Goal: Information Seeking & Learning: Learn about a topic

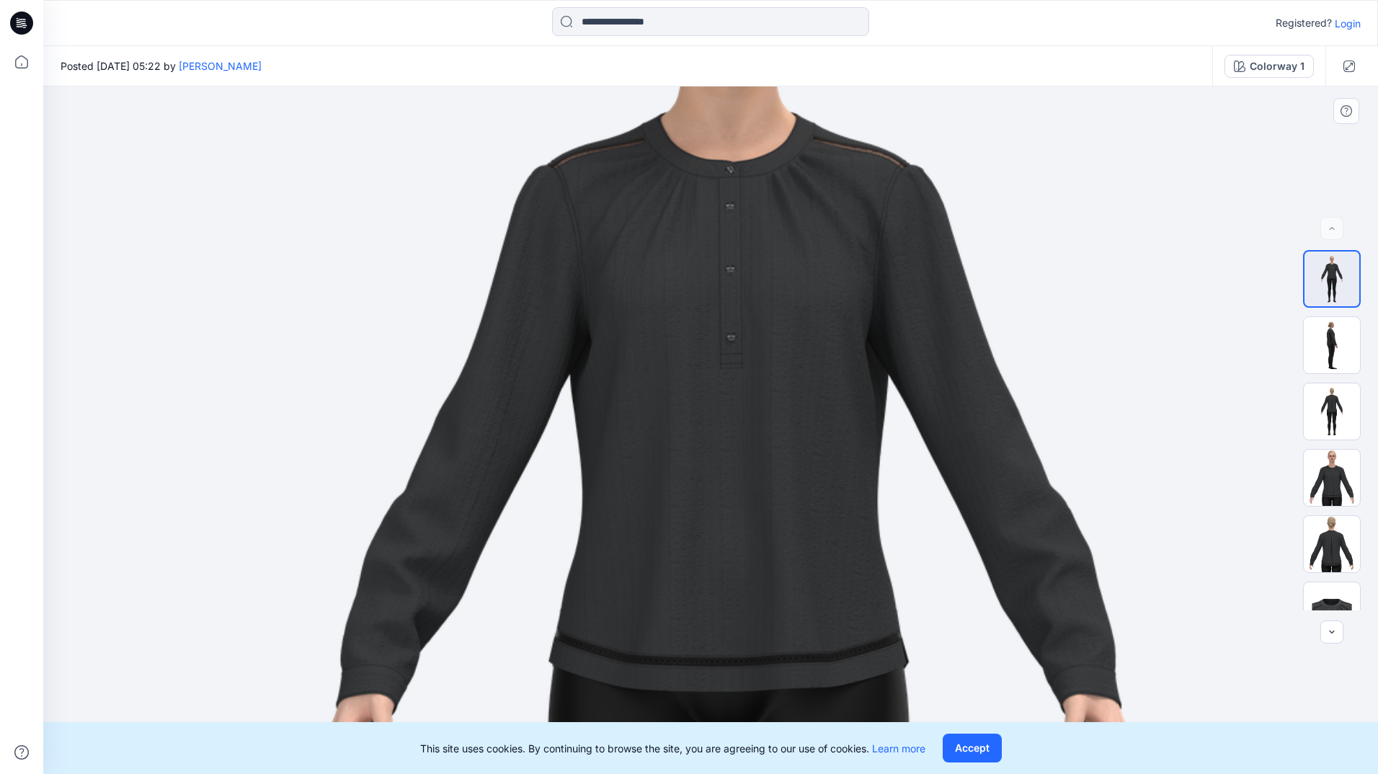
drag, startPoint x: 776, startPoint y: 440, endPoint x: 792, endPoint y: 692, distance: 252.8
click at [795, 707] on img at bounding box center [728, 699] width 1429 height 2020
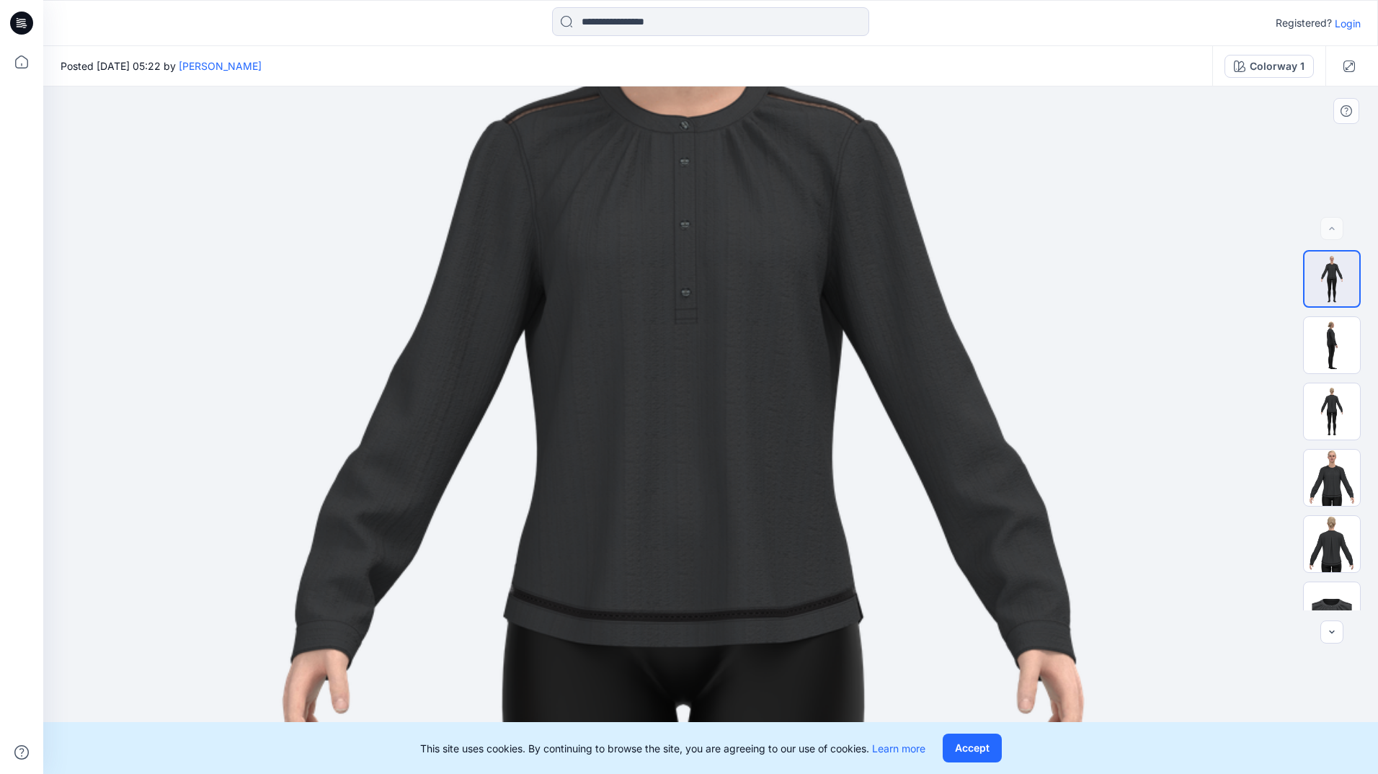
drag, startPoint x: 747, startPoint y: 539, endPoint x: 710, endPoint y: 474, distance: 75.2
click at [702, 490] on img at bounding box center [683, 654] width 1429 height 2020
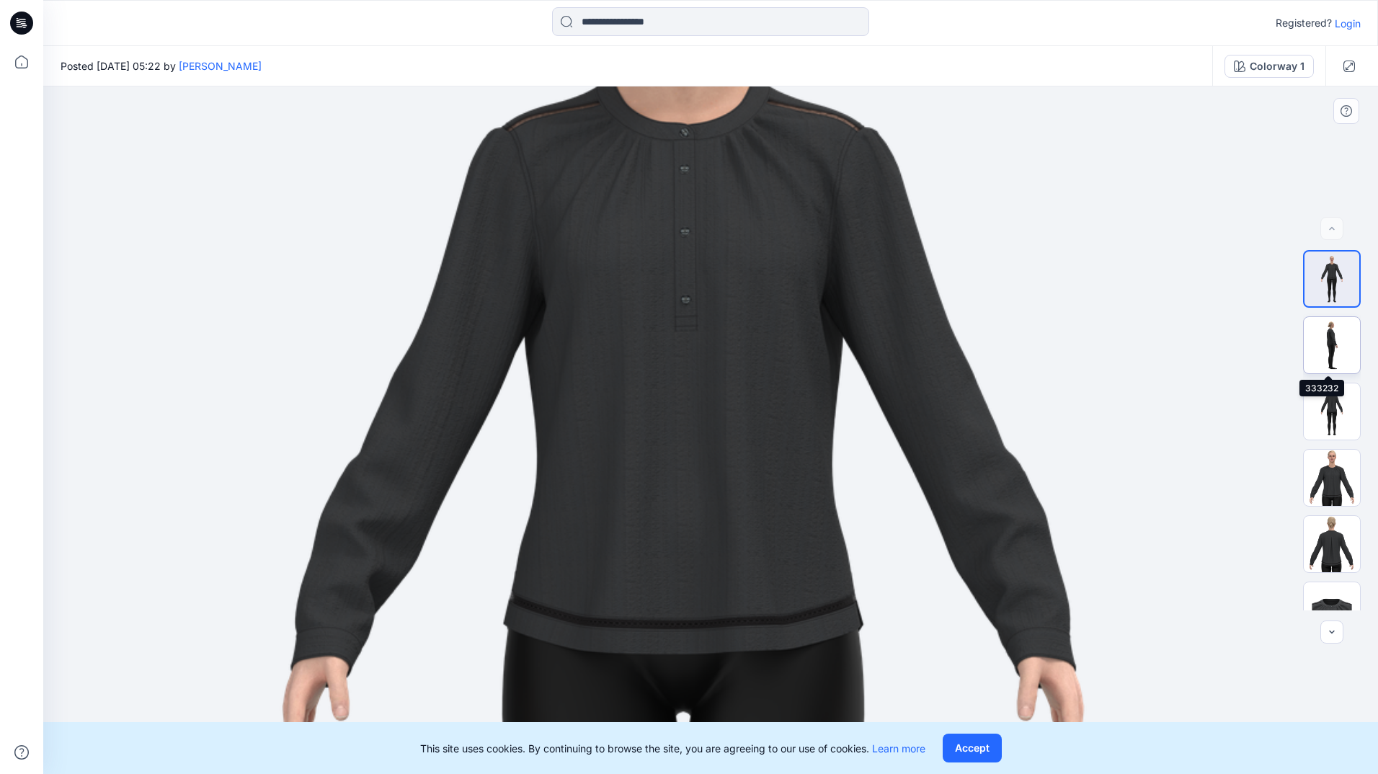
click at [1309, 338] on img at bounding box center [1332, 345] width 56 height 56
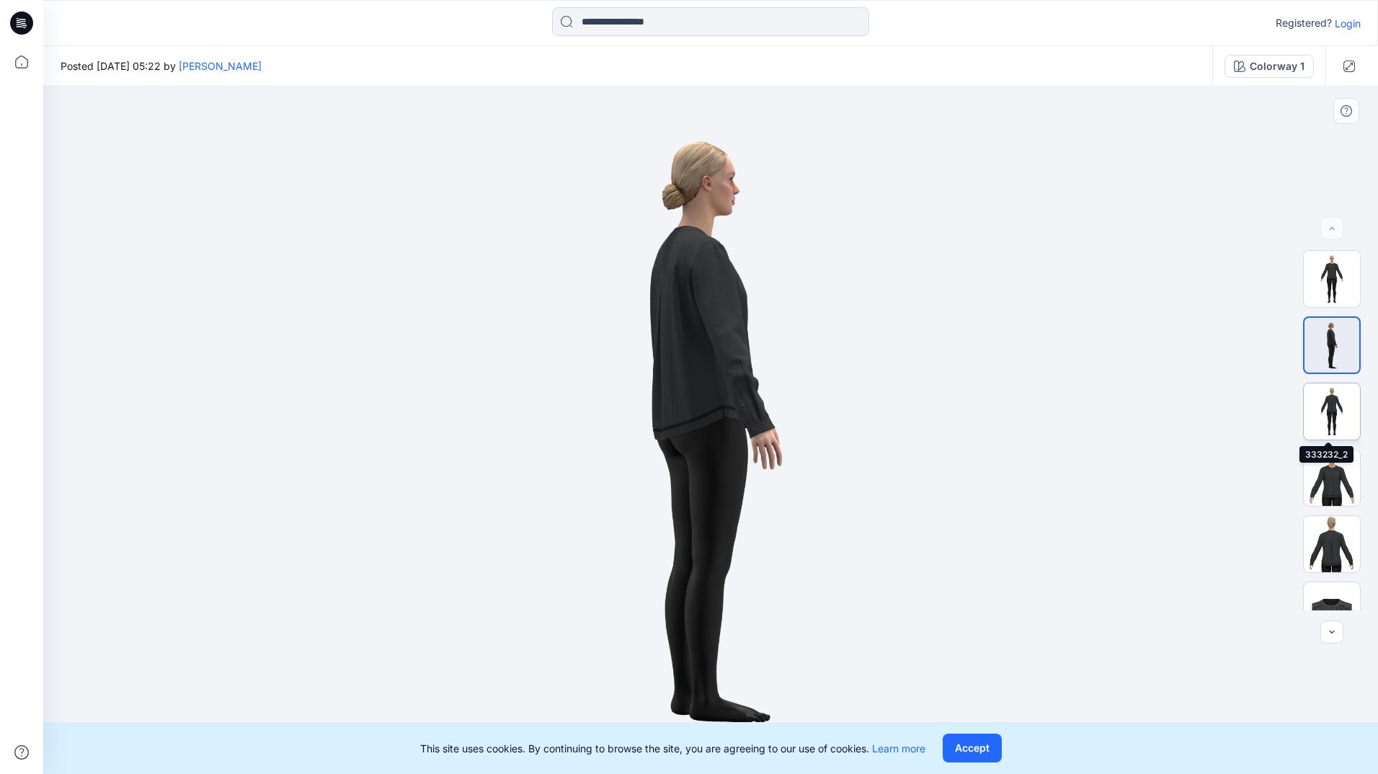
click at [1331, 406] on img at bounding box center [1332, 412] width 56 height 56
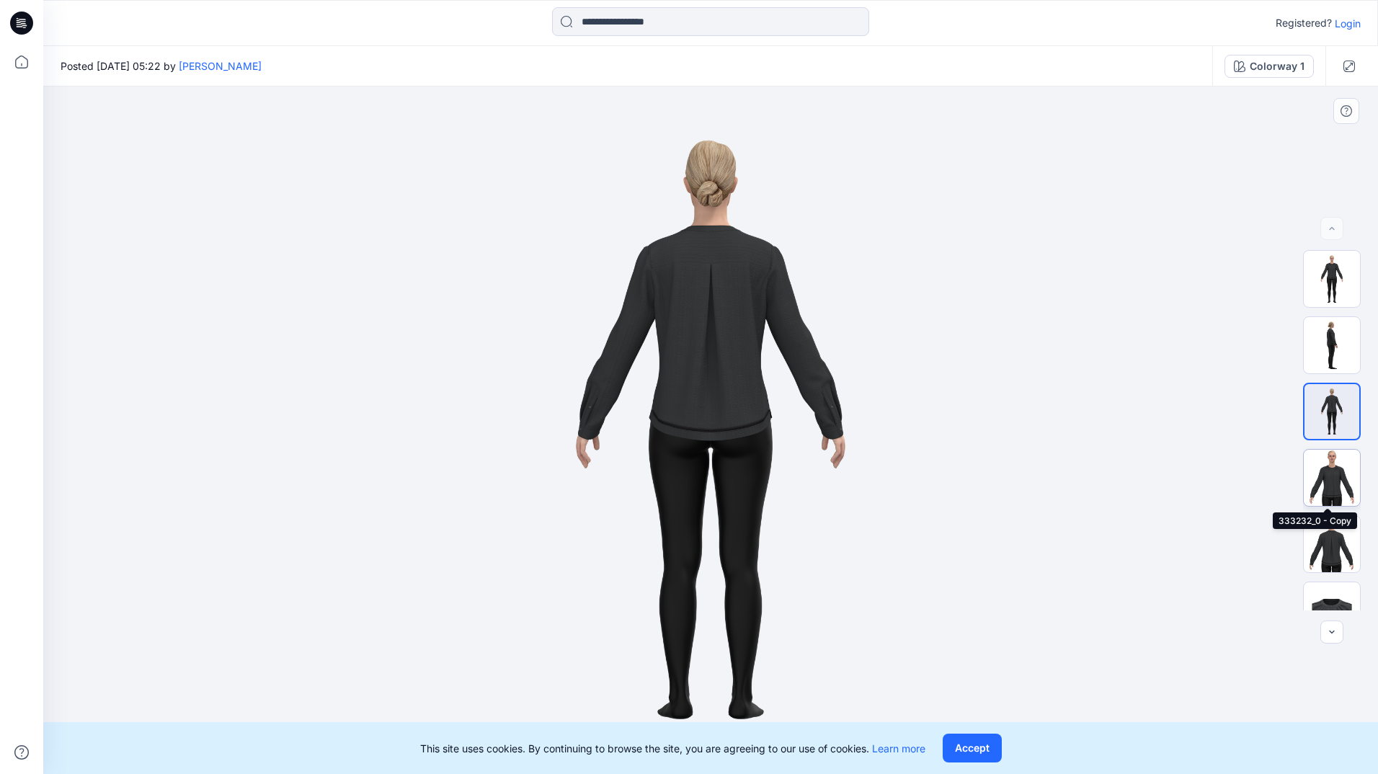
click at [1334, 469] on img at bounding box center [1332, 478] width 56 height 56
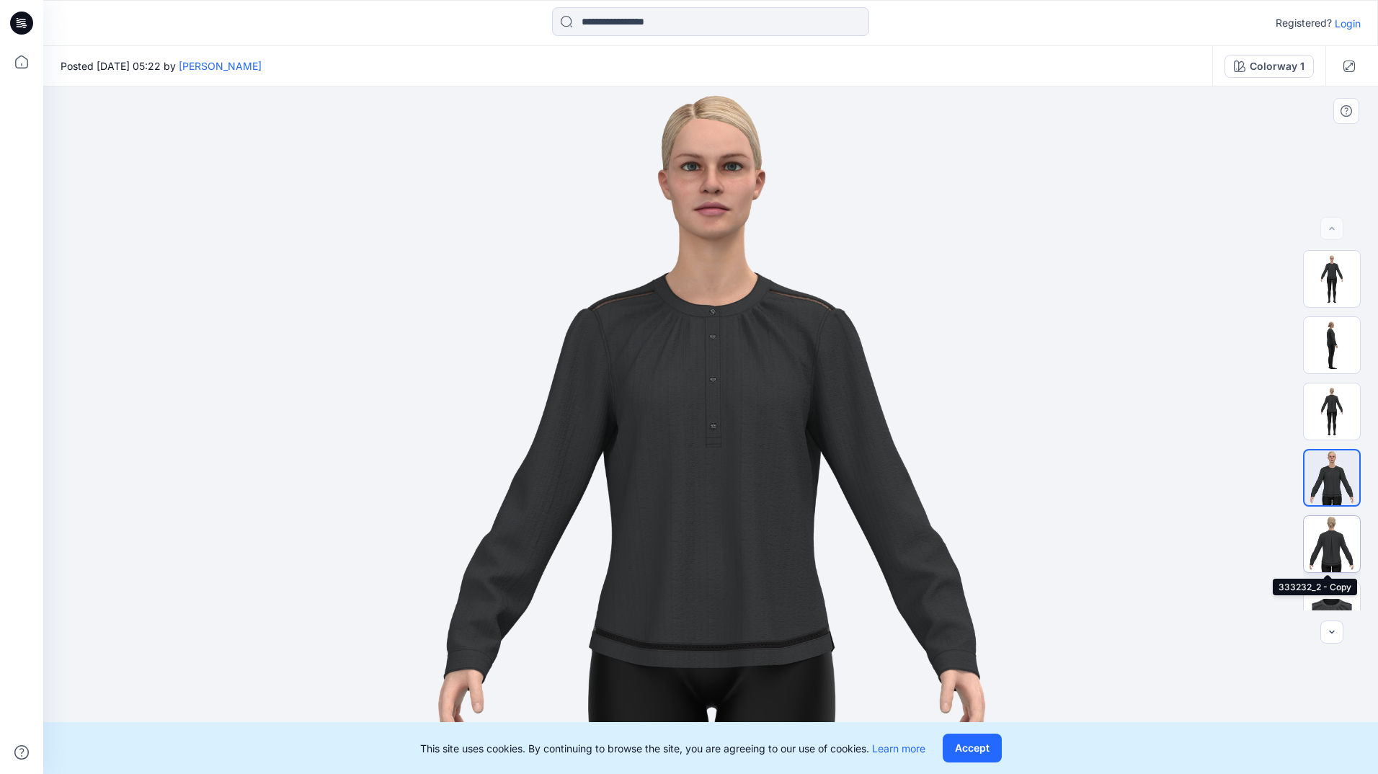
click at [1329, 540] on img at bounding box center [1332, 544] width 56 height 56
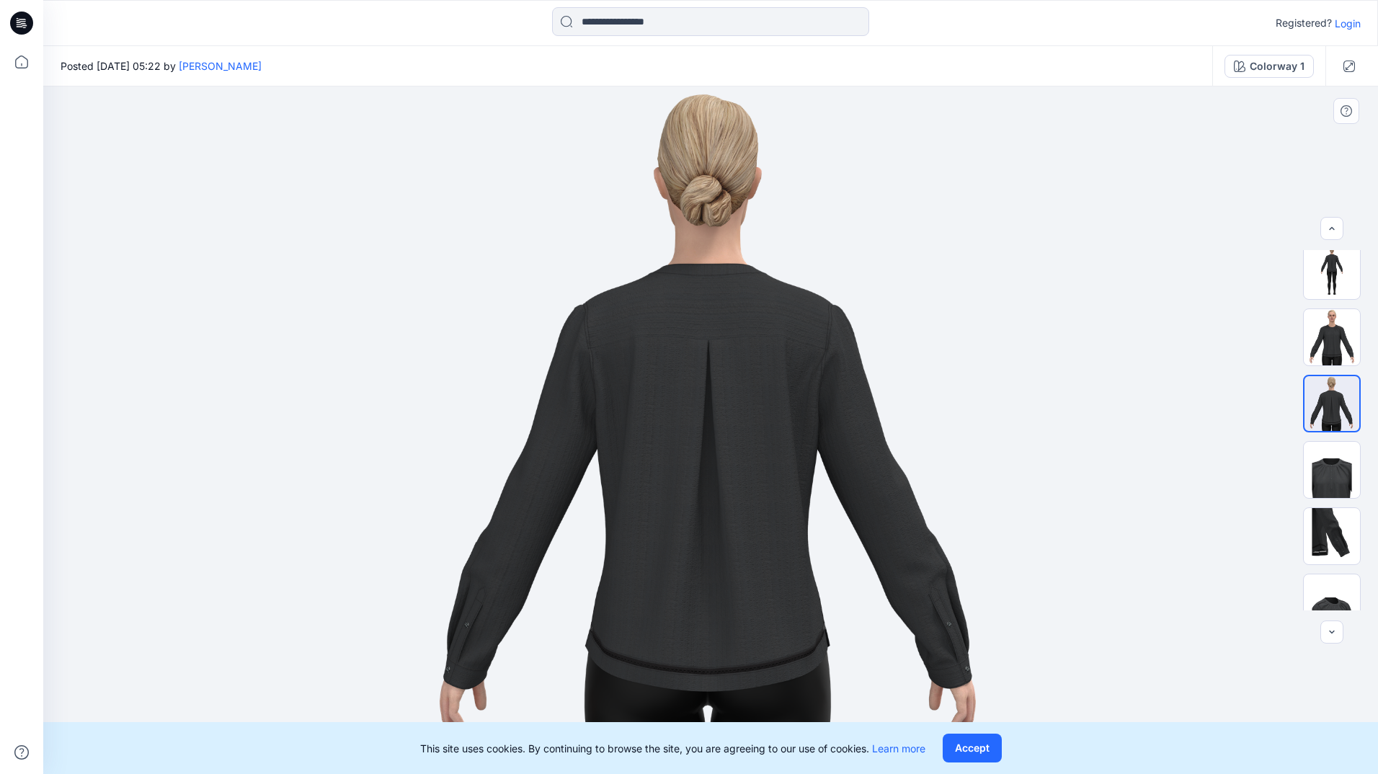
scroll to position [145, 0]
click at [1326, 472] on img at bounding box center [1332, 466] width 56 height 56
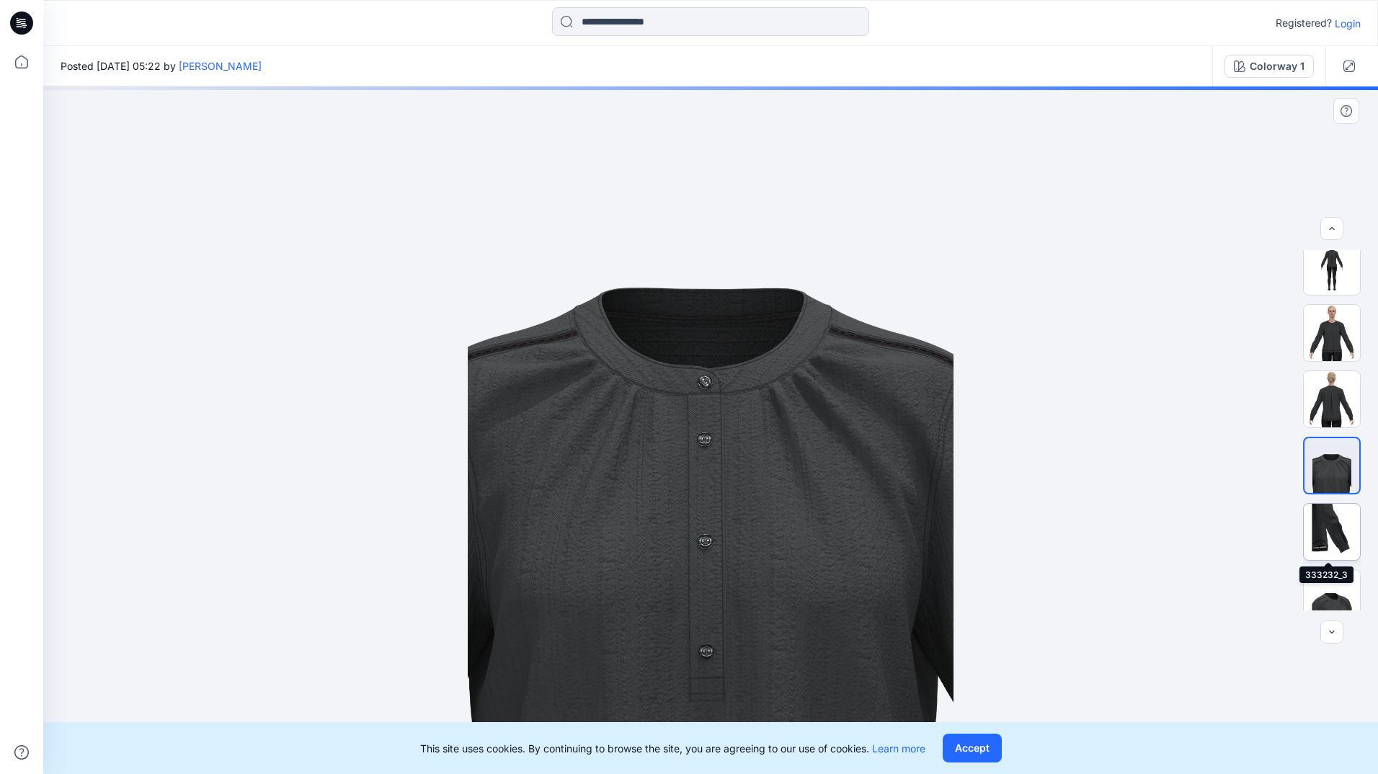
click at [1319, 521] on img at bounding box center [1332, 532] width 56 height 56
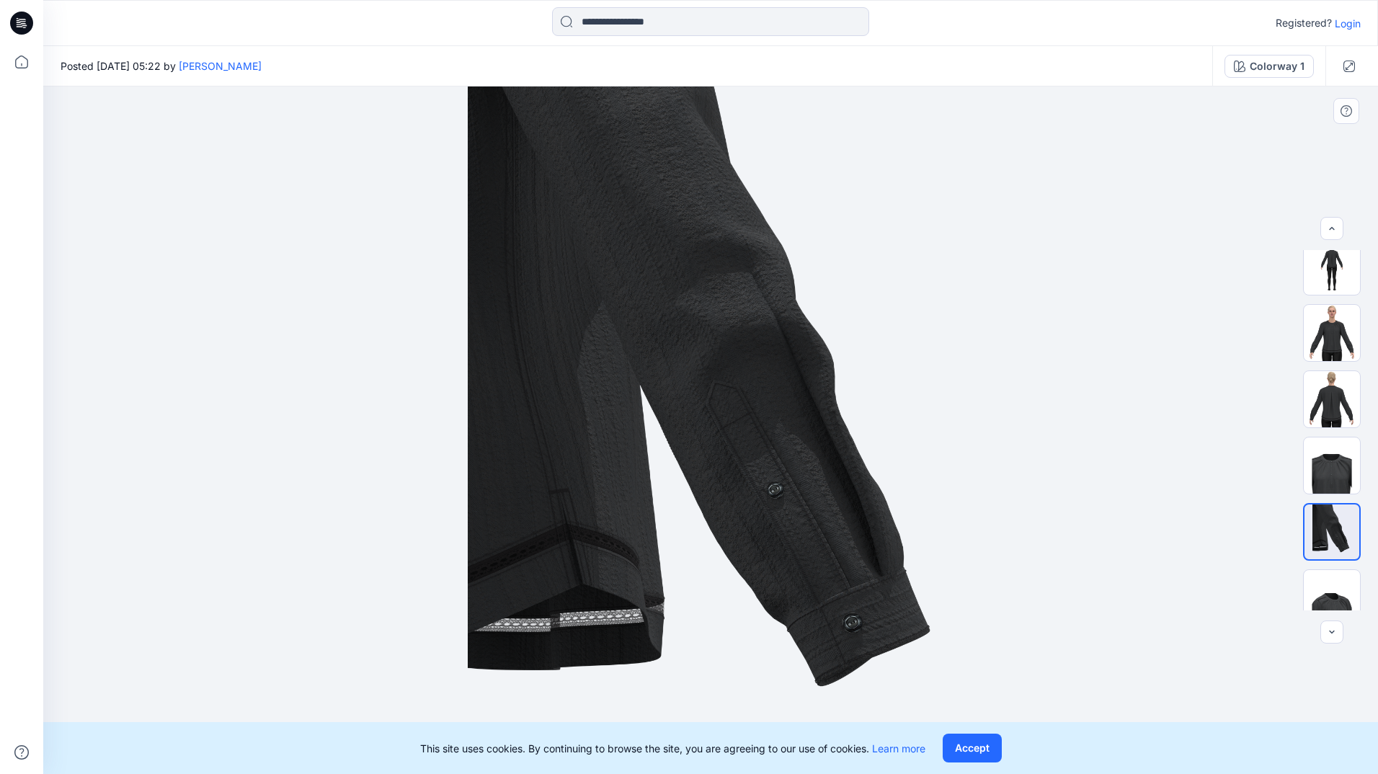
scroll to position [161, 0]
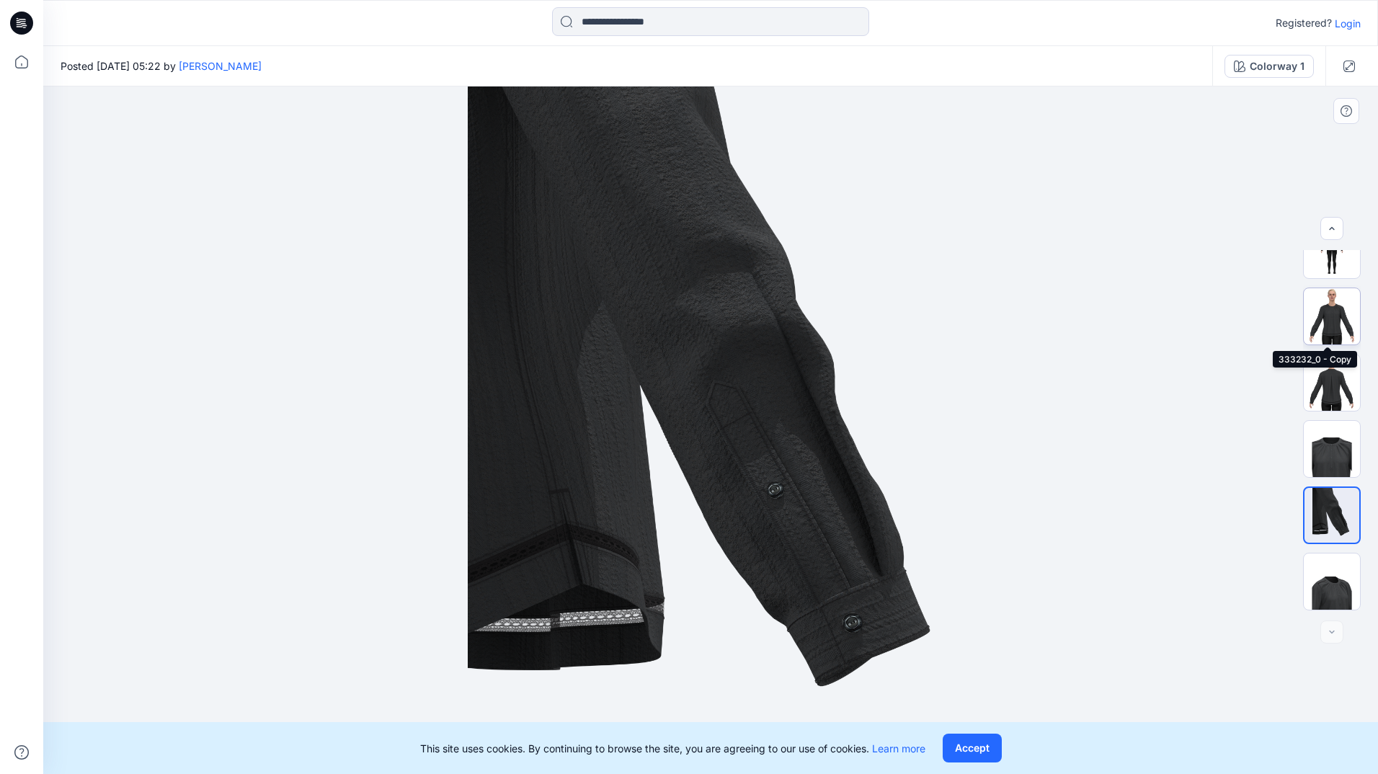
click at [1320, 311] on img at bounding box center [1332, 316] width 56 height 56
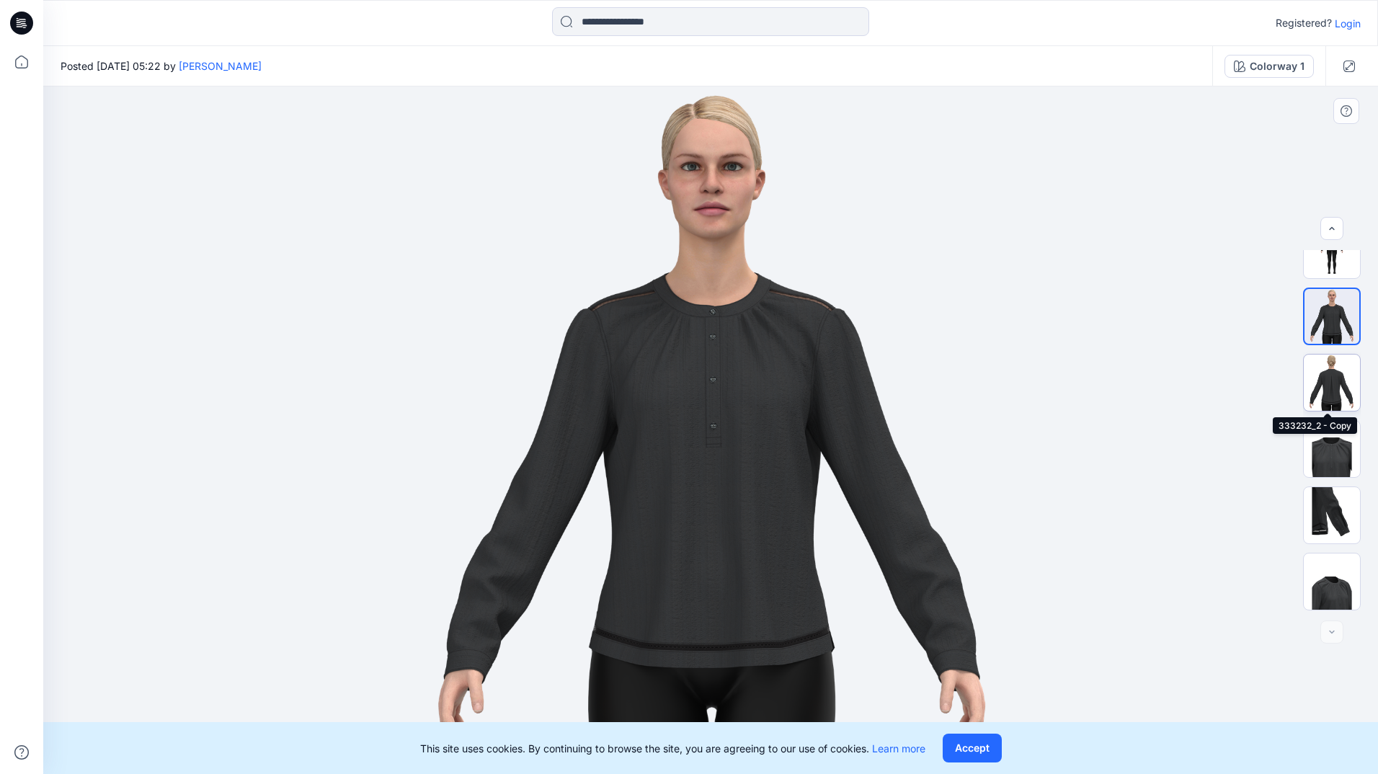
click at [1324, 379] on img at bounding box center [1332, 383] width 56 height 56
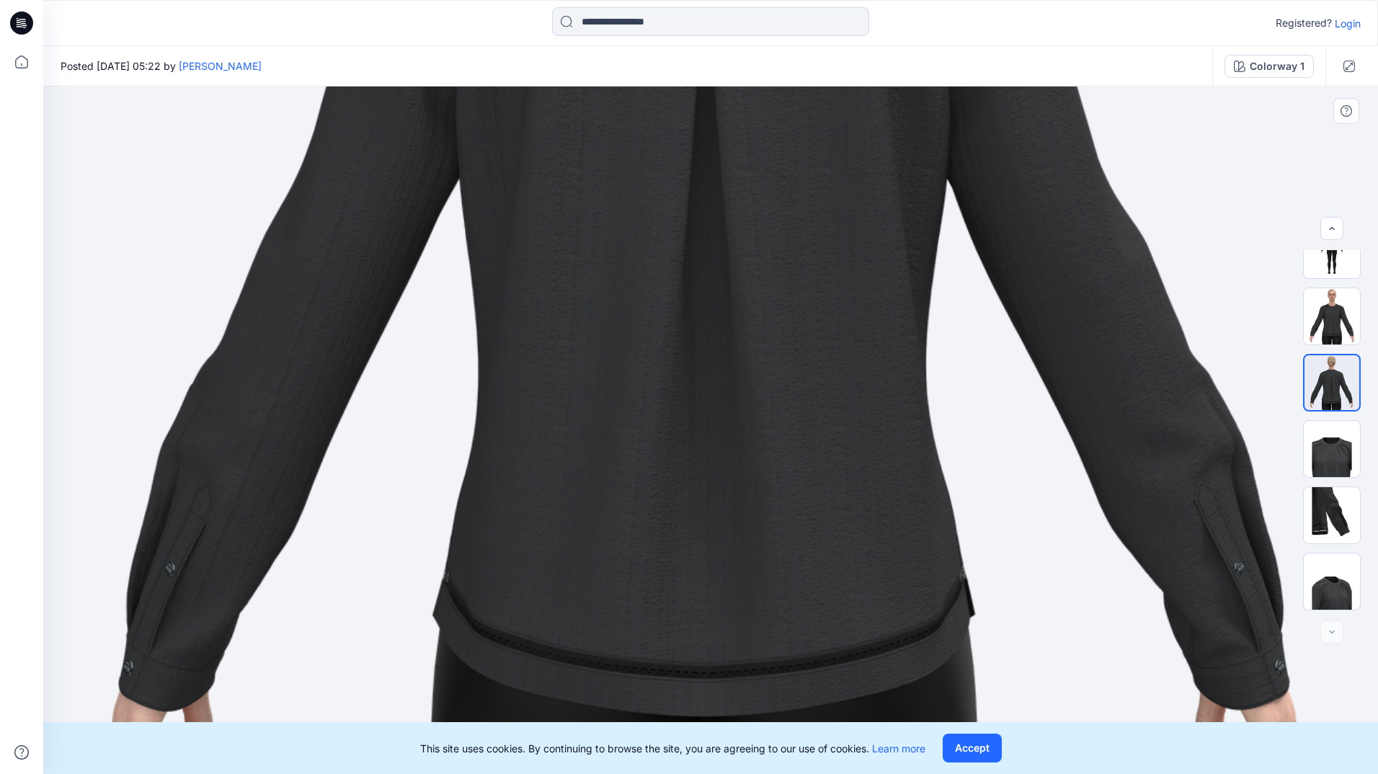
drag, startPoint x: 617, startPoint y: 636, endPoint x: 619, endPoint y: 342, distance: 294.2
click at [619, 342] on img at bounding box center [711, 136] width 1288 height 1526
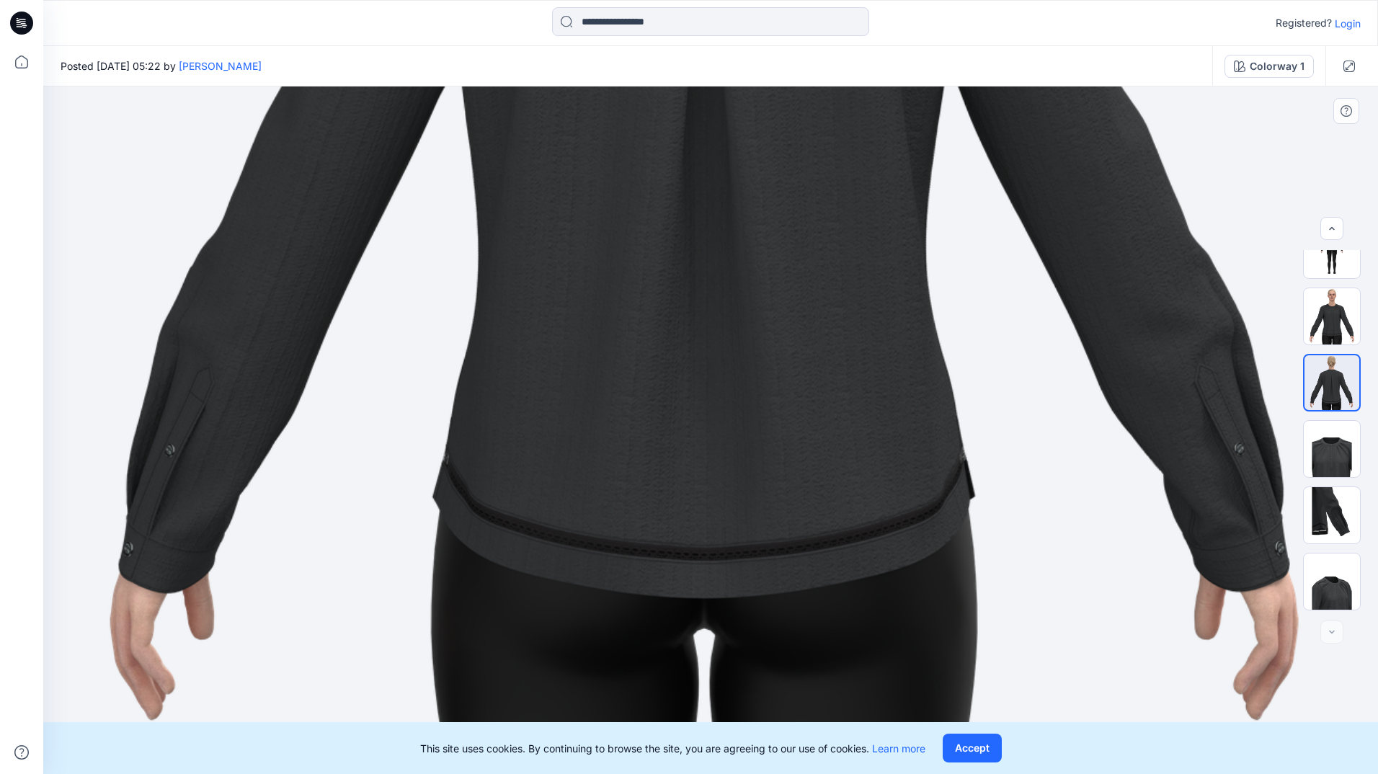
drag, startPoint x: 164, startPoint y: 557, endPoint x: 296, endPoint y: 443, distance: 174.3
click at [296, 443] on img at bounding box center [711, 18] width 1288 height 1526
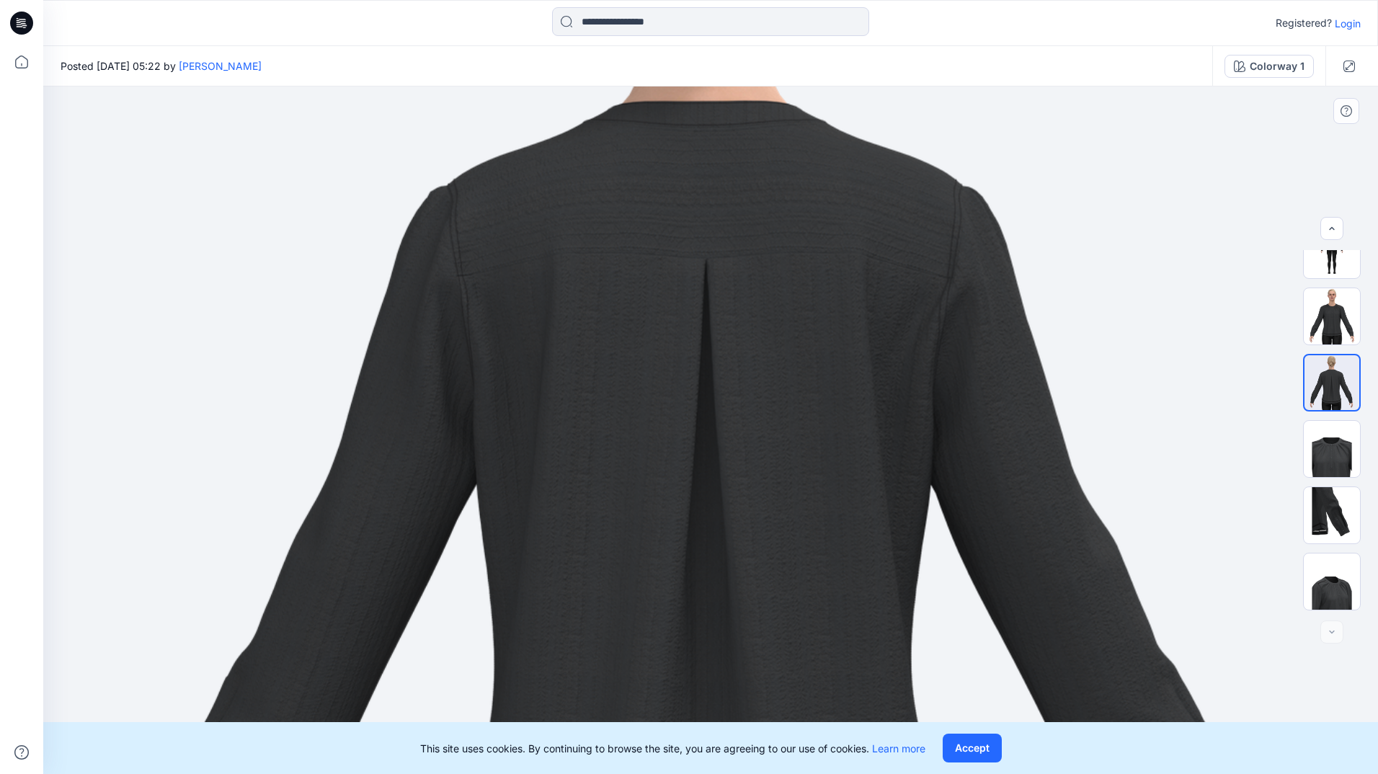
drag, startPoint x: 709, startPoint y: 252, endPoint x: 744, endPoint y: 616, distance: 366.5
click at [746, 636] on img at bounding box center [711, 446] width 1200 height 1422
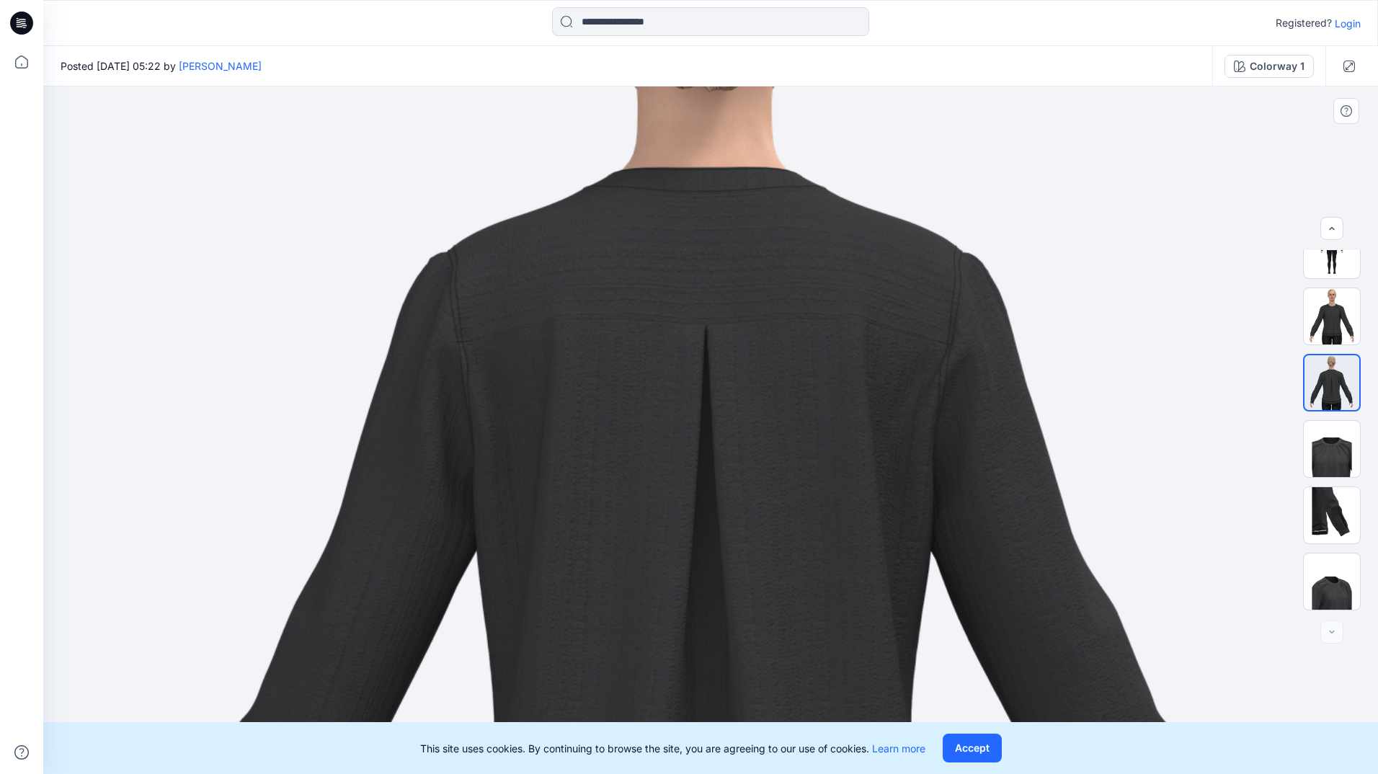
drag, startPoint x: 686, startPoint y: 409, endPoint x: 691, endPoint y: 467, distance: 58.6
click at [691, 467] on img at bounding box center [711, 512] width 1200 height 1422
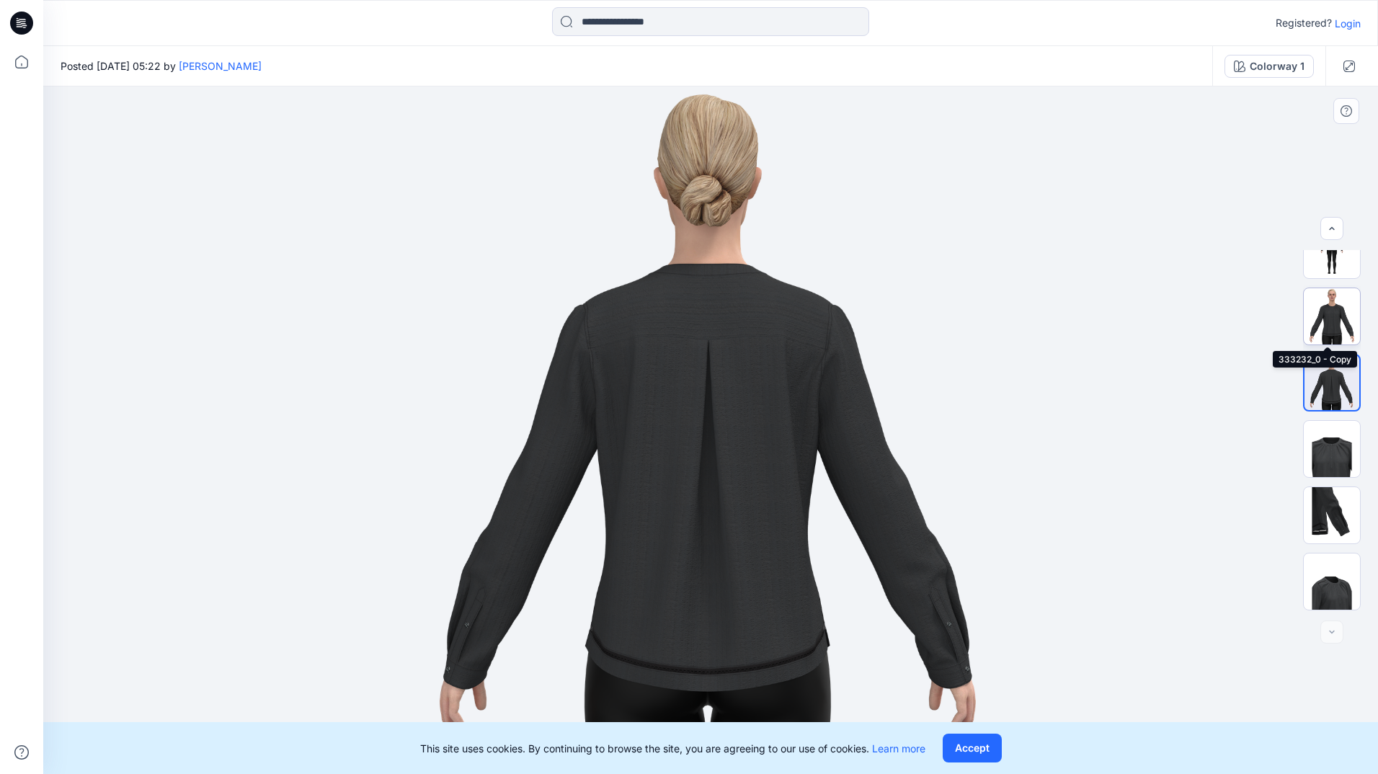
click at [1319, 320] on img at bounding box center [1332, 316] width 56 height 56
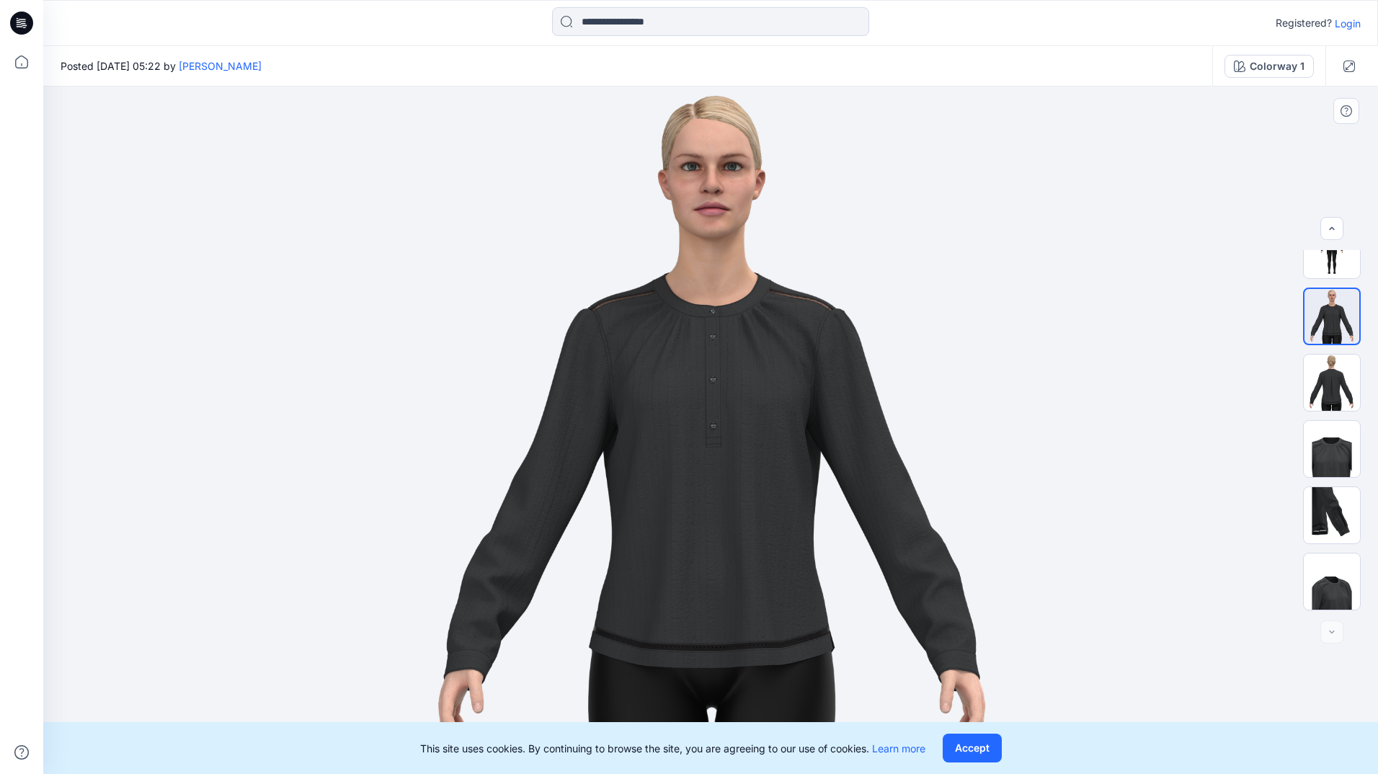
click at [612, 552] on img at bounding box center [711, 431] width 588 height 688
click at [611, 550] on img at bounding box center [711, 431] width 588 height 688
click at [592, 645] on img at bounding box center [711, 431] width 588 height 688
